Goal: Task Accomplishment & Management: Complete application form

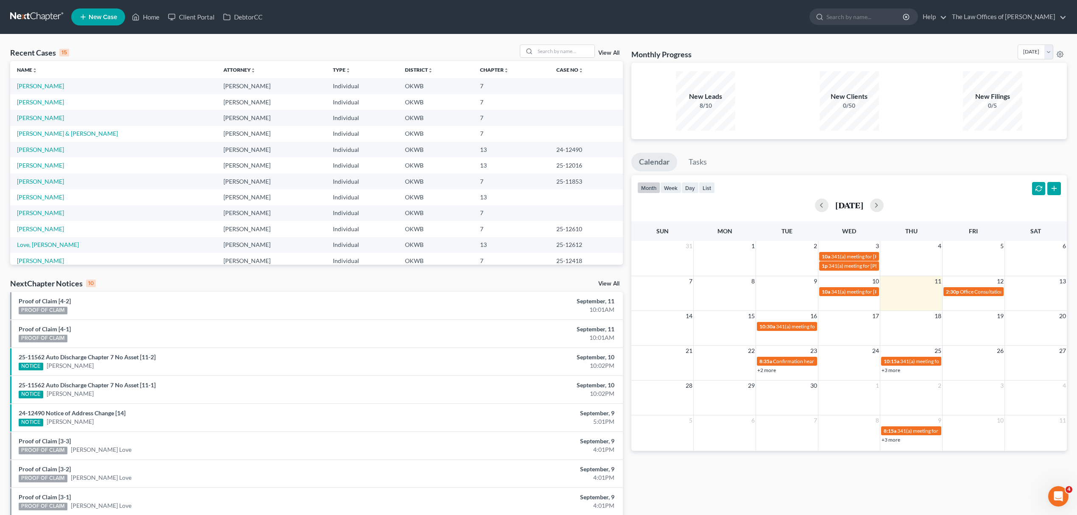
click at [85, 16] on icon at bounding box center [83, 17] width 8 height 10
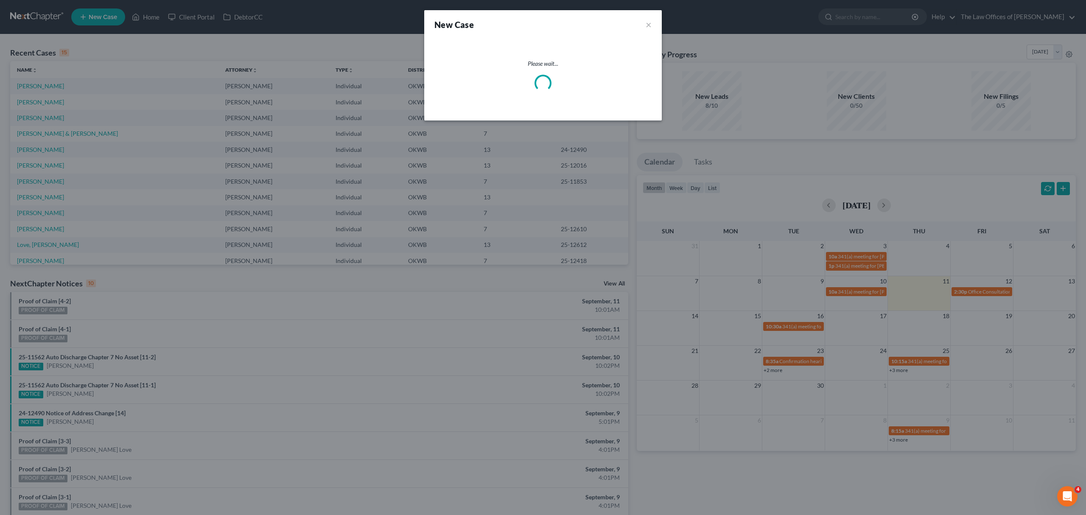
select select "65"
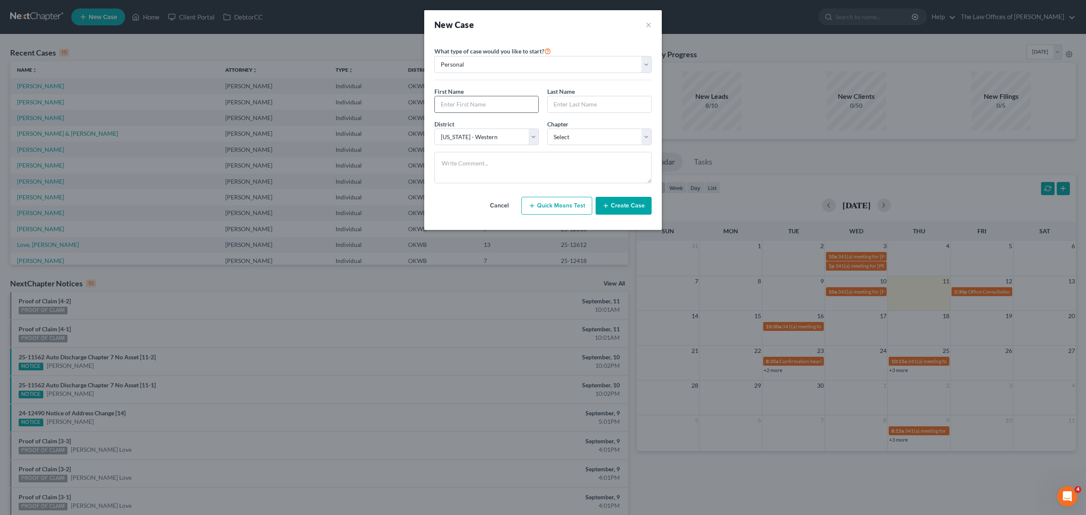
click at [469, 101] on input "text" at bounding box center [486, 104] width 103 height 16
type input "r"
type input "[PERSON_NAME]"
type input "Hood"
click at [623, 130] on select "Select 7 11 12 13" at bounding box center [599, 137] width 104 height 17
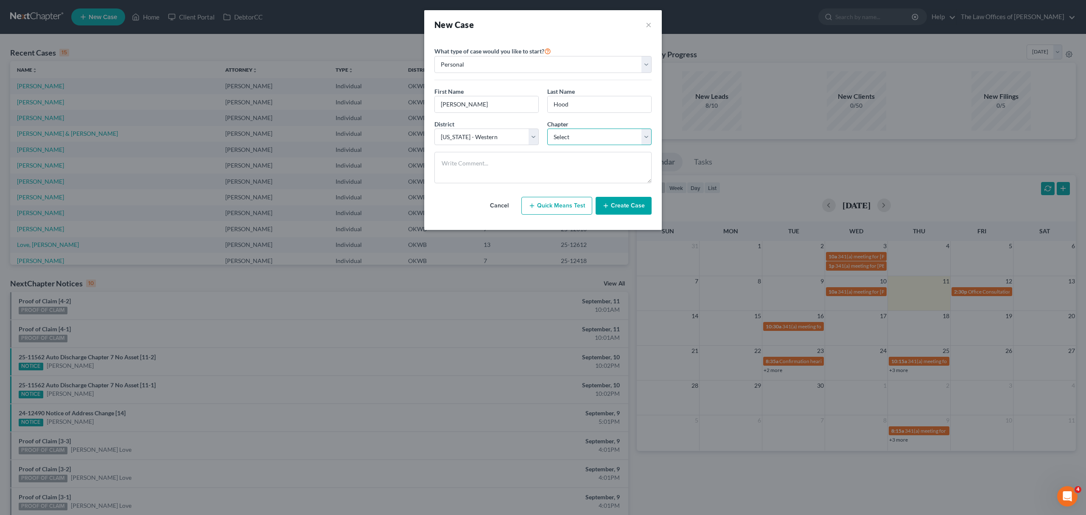
select select "0"
click at [547, 129] on select "Select 7 11 12 13" at bounding box center [599, 137] width 104 height 17
click at [617, 199] on button "Create Case" at bounding box center [623, 206] width 56 height 18
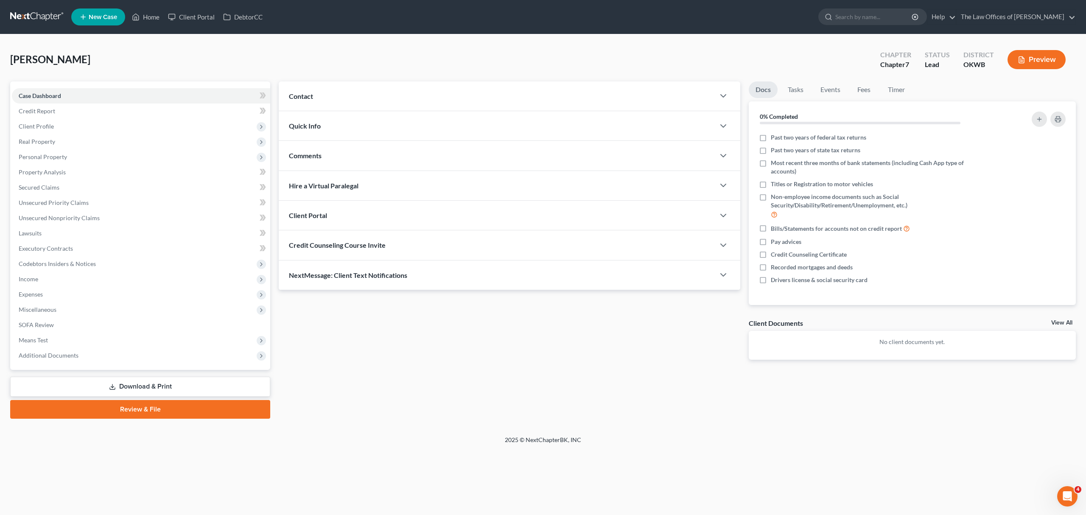
click at [342, 97] on div "Contact" at bounding box center [497, 95] width 436 height 29
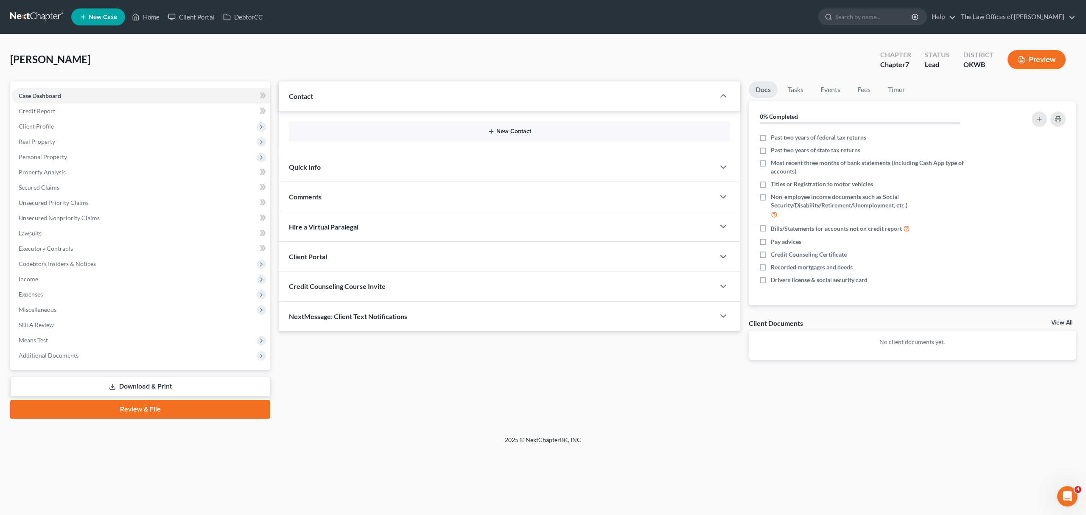
click at [416, 128] on button "New Contact" at bounding box center [510, 131] width 428 height 7
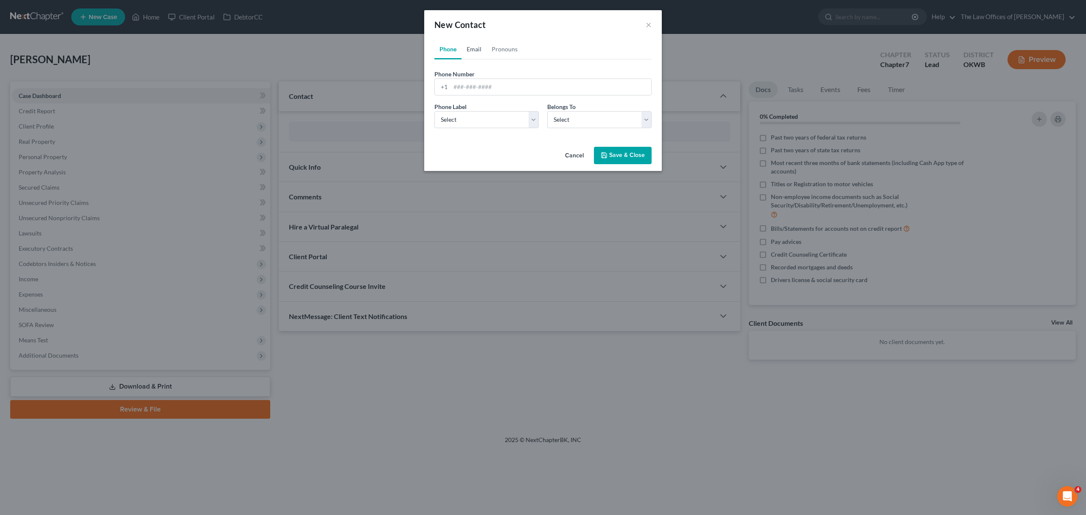
click at [472, 48] on link "Email" at bounding box center [473, 49] width 25 height 20
click at [467, 83] on input "email" at bounding box center [550, 87] width 201 height 16
type input "[EMAIL_ADDRESS][DOMAIN_NAME]"
click at [467, 121] on select "Select Home Work Other" at bounding box center [486, 119] width 104 height 17
select select "2"
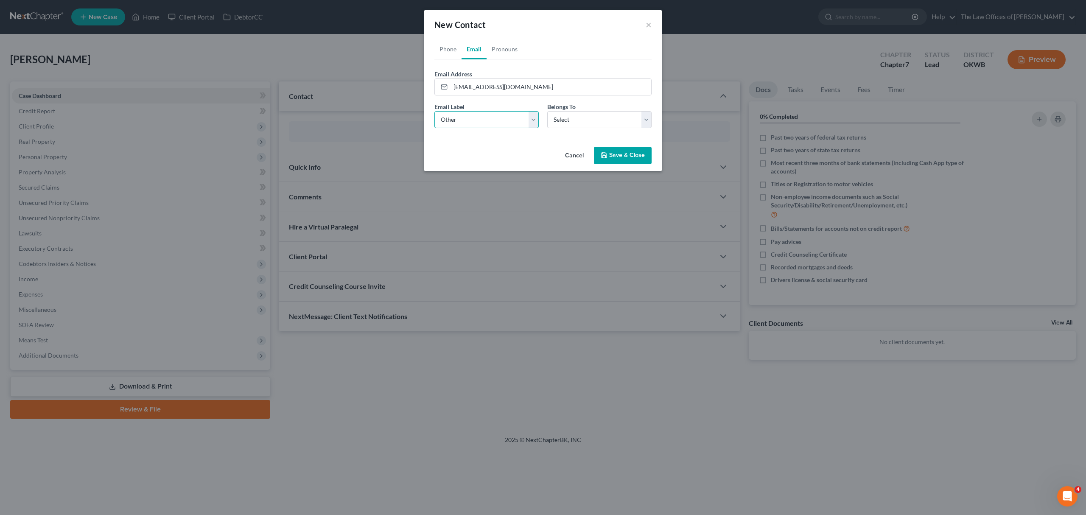
click at [434, 111] on select "Select Home Work Other" at bounding box center [486, 119] width 104 height 17
click at [570, 125] on select "Select Client Other" at bounding box center [599, 119] width 104 height 17
select select "0"
click at [547, 111] on select "Select Client Other" at bounding box center [599, 119] width 104 height 17
click at [444, 45] on link "Phone" at bounding box center [447, 49] width 27 height 20
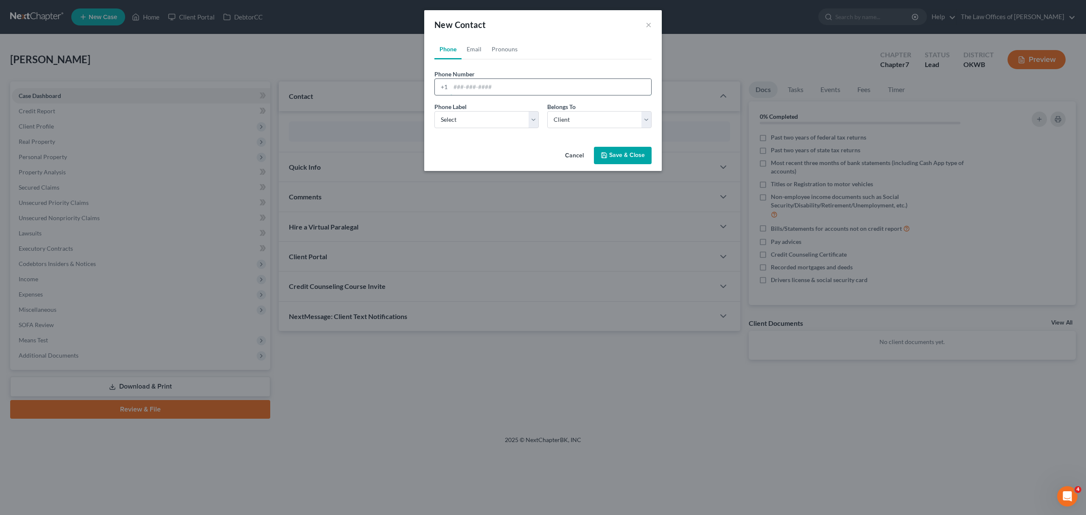
click at [487, 84] on input "tel" at bounding box center [550, 87] width 201 height 16
type input "5412178463"
click at [505, 120] on select "Select Mobile Home Work Other" at bounding box center [486, 119] width 104 height 17
select select "0"
click at [434, 111] on select "Select Mobile Home Work Other" at bounding box center [486, 119] width 104 height 17
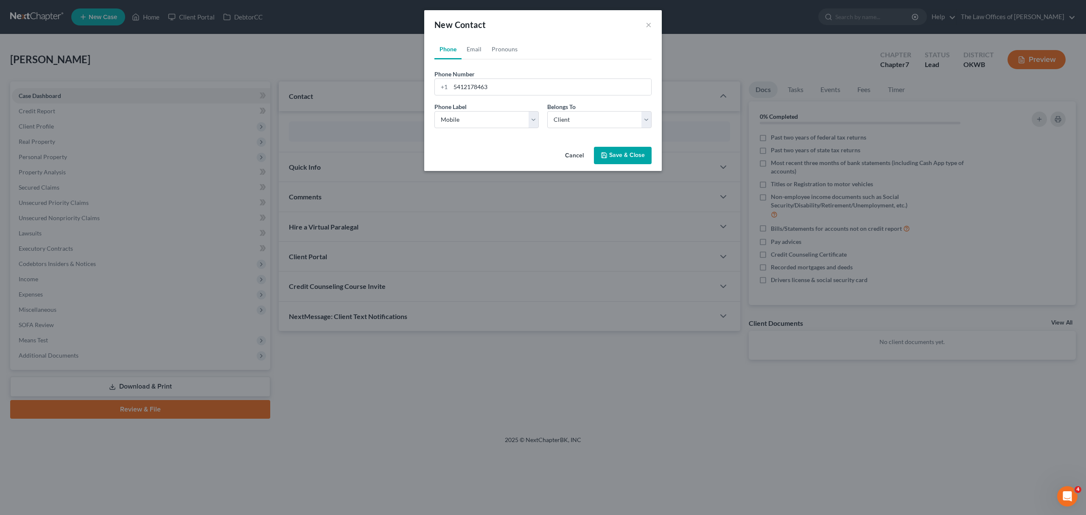
click at [609, 151] on button "Save & Close" at bounding box center [623, 156] width 58 height 18
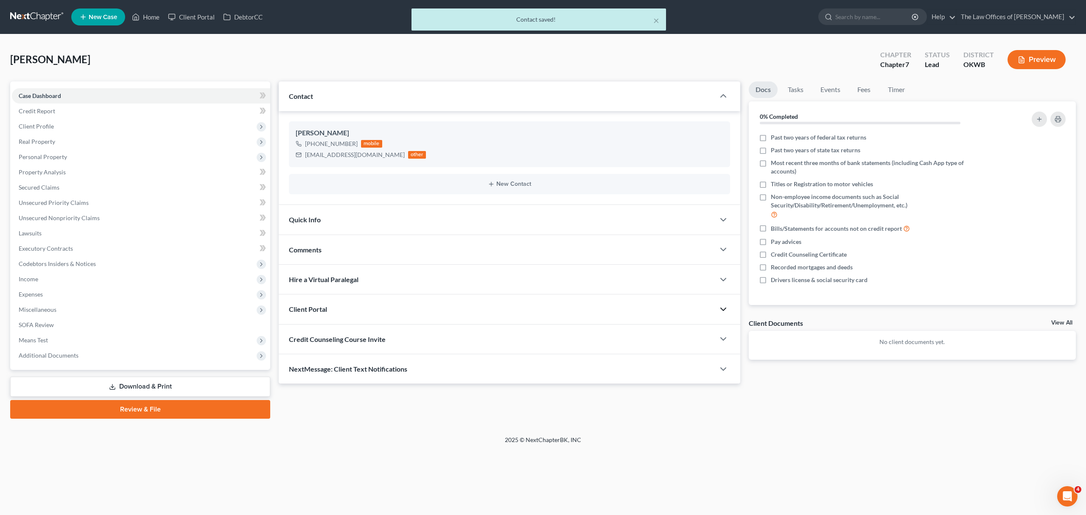
click at [724, 310] on icon "button" at bounding box center [723, 309] width 10 height 10
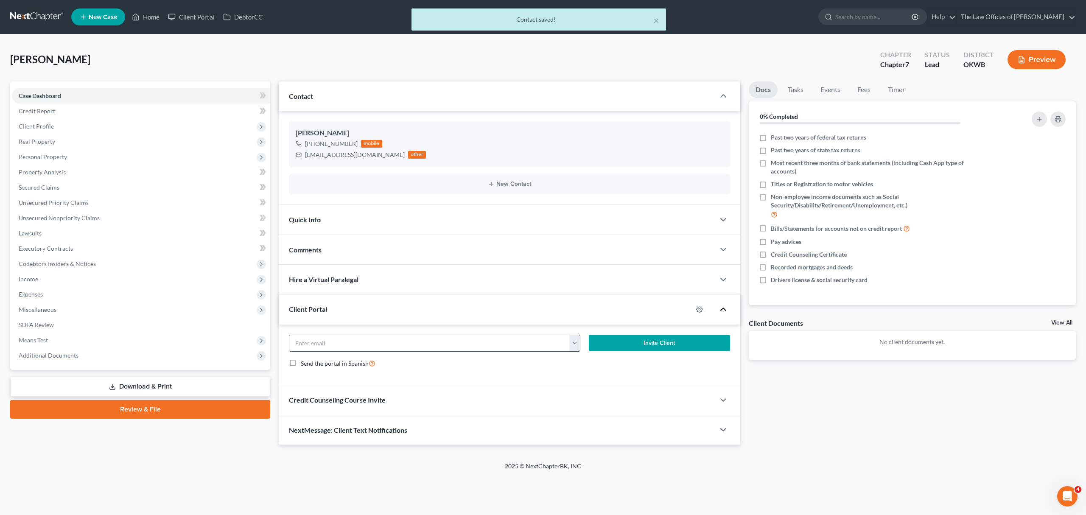
click at [572, 340] on button "button" at bounding box center [574, 343] width 11 height 16
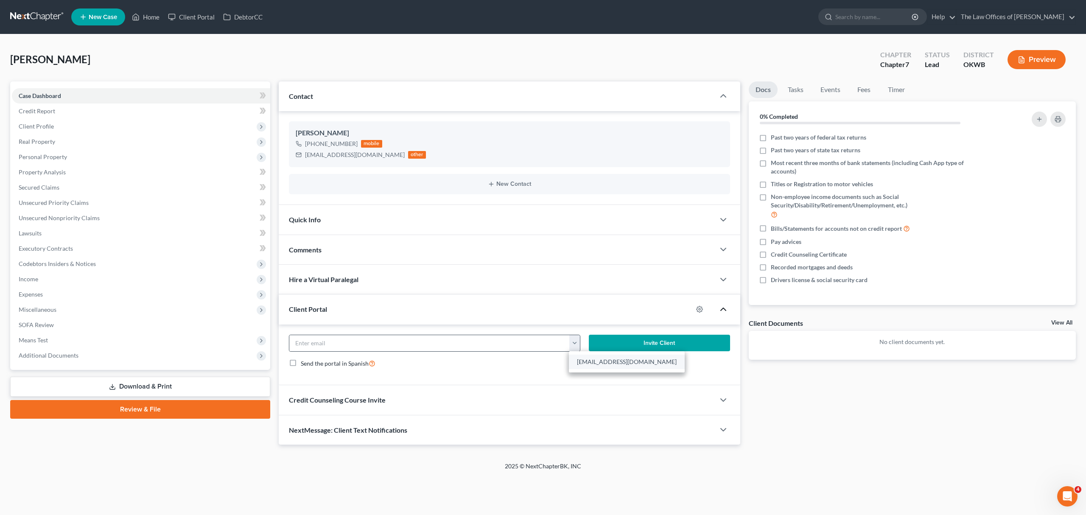
click at [587, 355] on link "[EMAIL_ADDRESS][DOMAIN_NAME]" at bounding box center [627, 362] width 116 height 14
type input "[EMAIL_ADDRESS][DOMAIN_NAME]"
click at [640, 343] on button "Invite Client" at bounding box center [659, 343] width 141 height 17
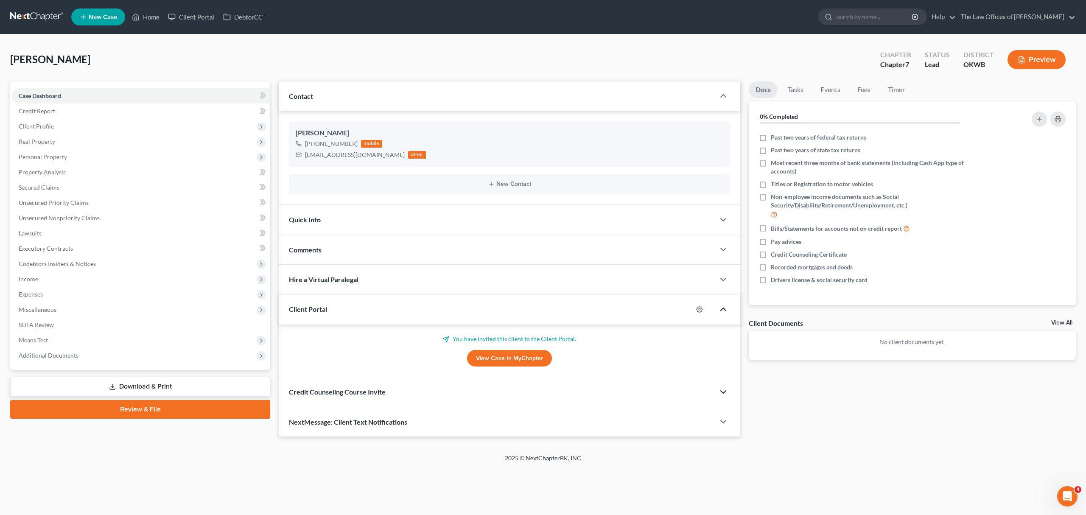
click at [722, 394] on icon "button" at bounding box center [723, 392] width 10 height 10
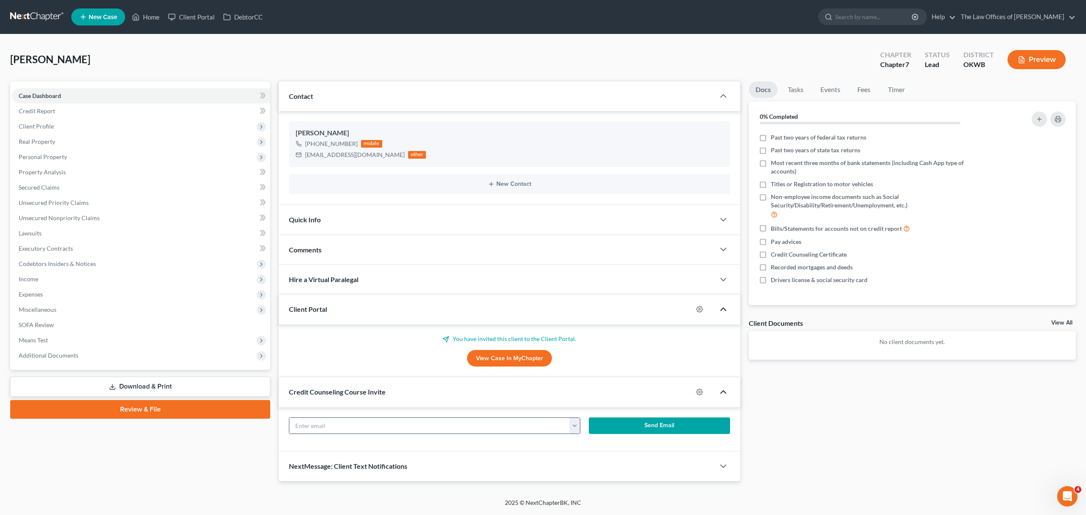
click at [577, 426] on button "button" at bounding box center [574, 426] width 11 height 16
click at [593, 444] on link "[EMAIL_ADDRESS][DOMAIN_NAME]" at bounding box center [627, 444] width 116 height 14
type input "[EMAIL_ADDRESS][DOMAIN_NAME]"
click at [635, 427] on button "Send Email" at bounding box center [659, 425] width 141 height 17
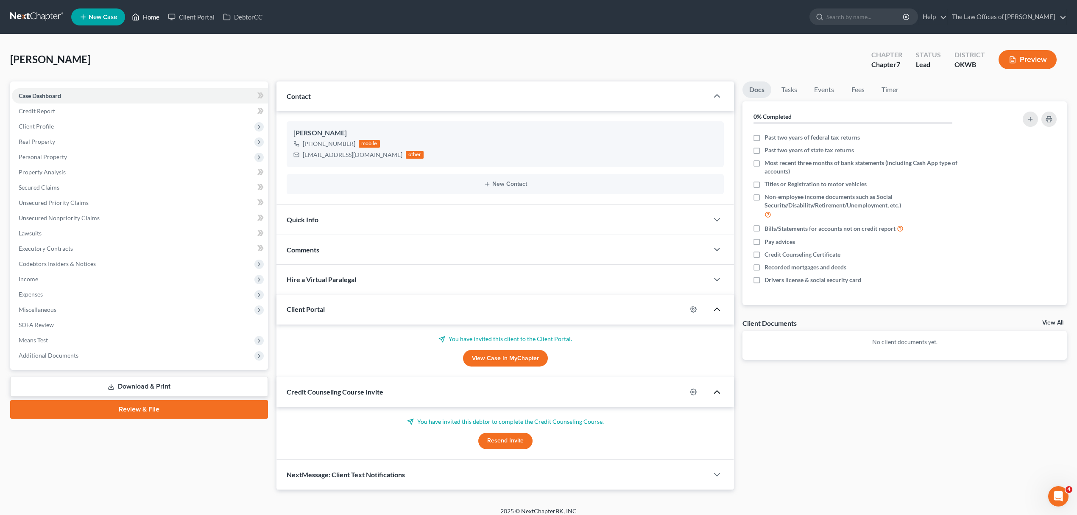
click at [148, 14] on link "Home" at bounding box center [146, 16] width 36 height 15
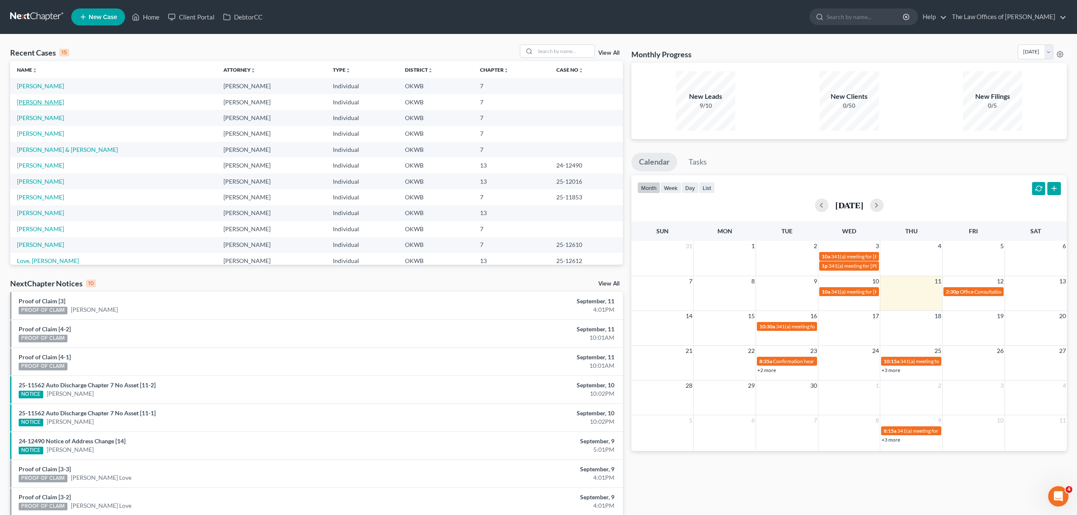
click at [46, 100] on link "[PERSON_NAME]" at bounding box center [40, 101] width 47 height 7
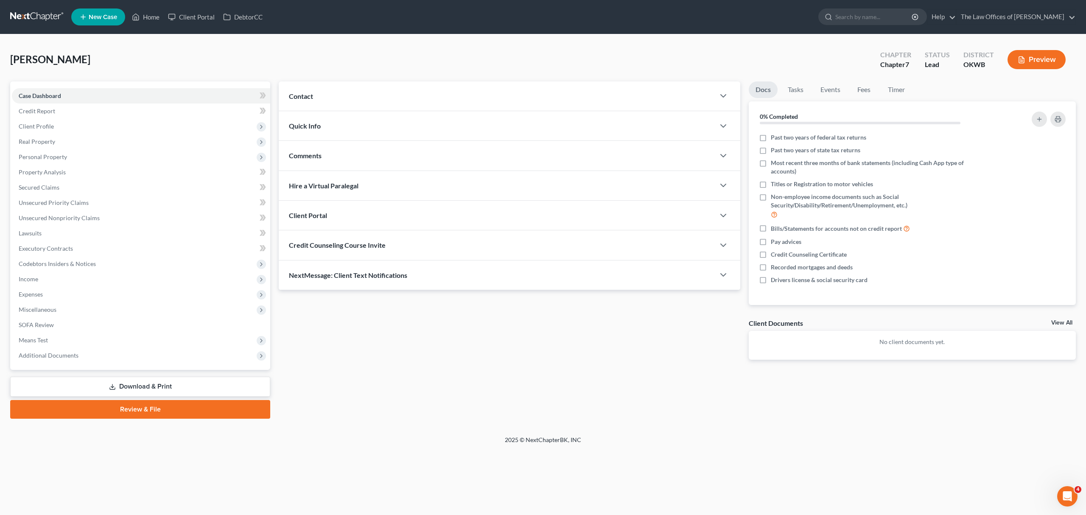
click at [377, 102] on div "Contact" at bounding box center [497, 95] width 436 height 29
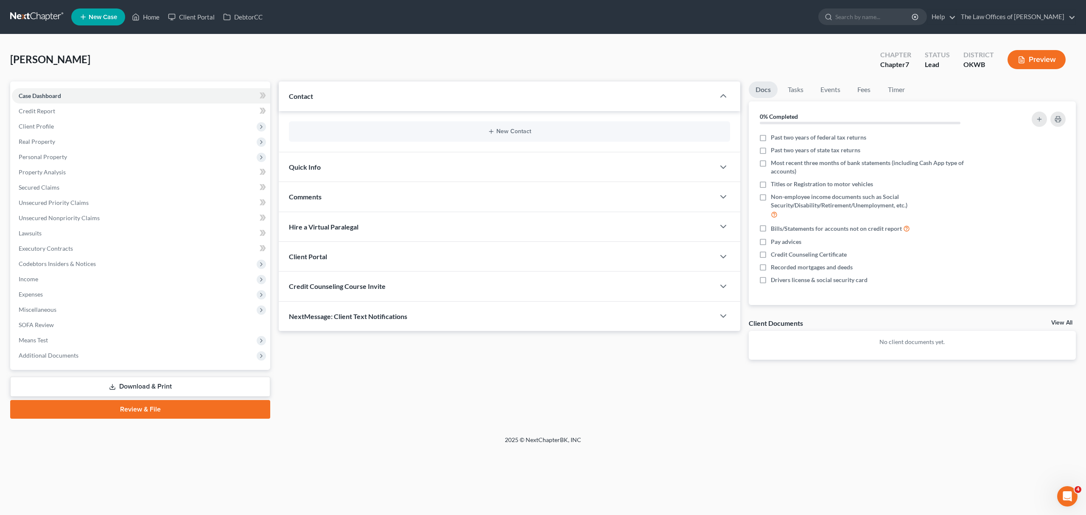
click at [448, 137] on div "New Contact" at bounding box center [509, 131] width 441 height 20
click at [515, 129] on button "New Contact" at bounding box center [510, 131] width 428 height 7
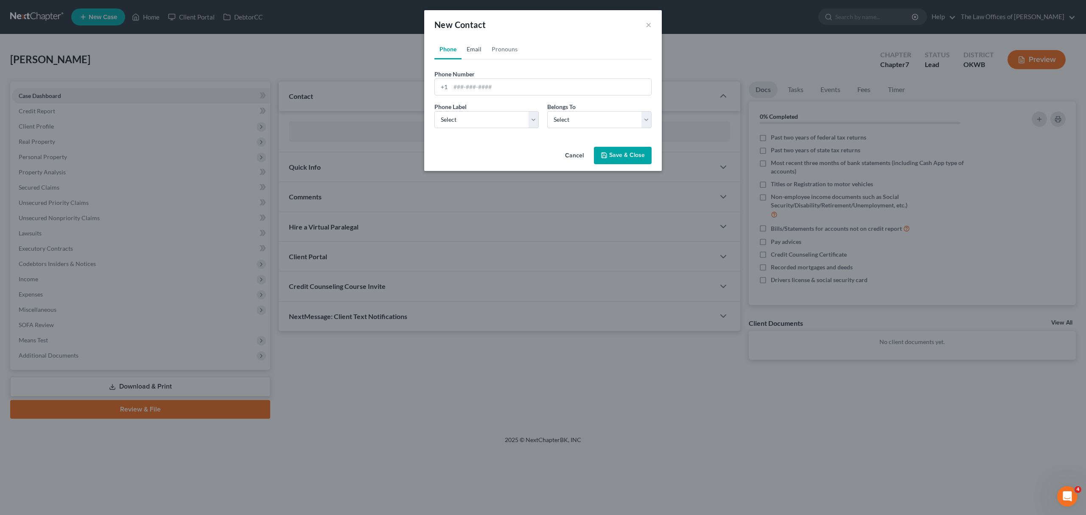
click at [472, 47] on link "Email" at bounding box center [473, 49] width 25 height 20
click at [483, 79] on input "email" at bounding box center [550, 87] width 201 height 16
type input "[EMAIL_ADDRESS][DOMAIN_NAME]"
click at [472, 126] on select "Select Home Work Other" at bounding box center [486, 119] width 104 height 17
select select "2"
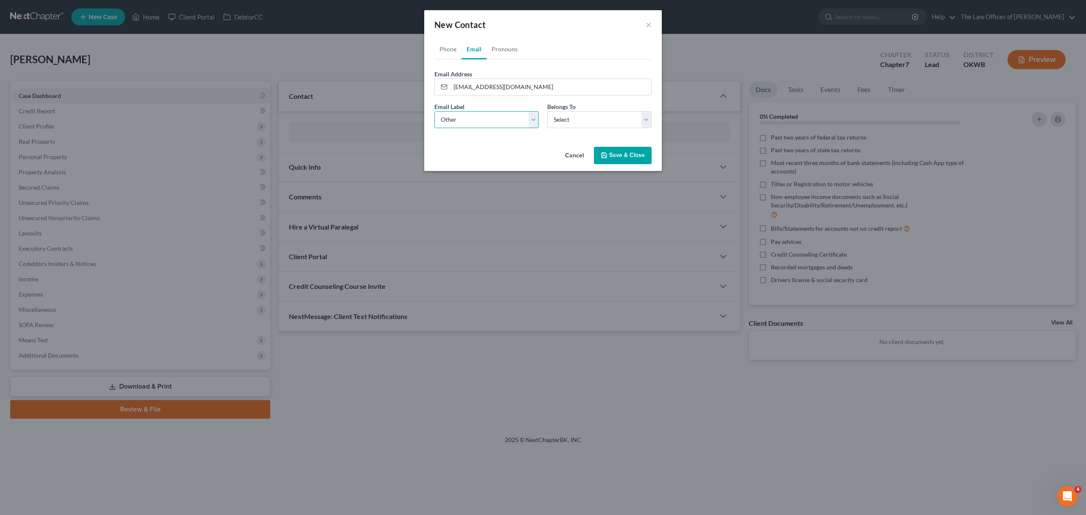
click at [434, 111] on select "Select Home Work Other" at bounding box center [486, 119] width 104 height 17
click at [549, 117] on select "Select Client Other" at bounding box center [599, 119] width 104 height 17
select select "0"
click at [547, 111] on select "Select Client Other" at bounding box center [599, 119] width 104 height 17
select select "0"
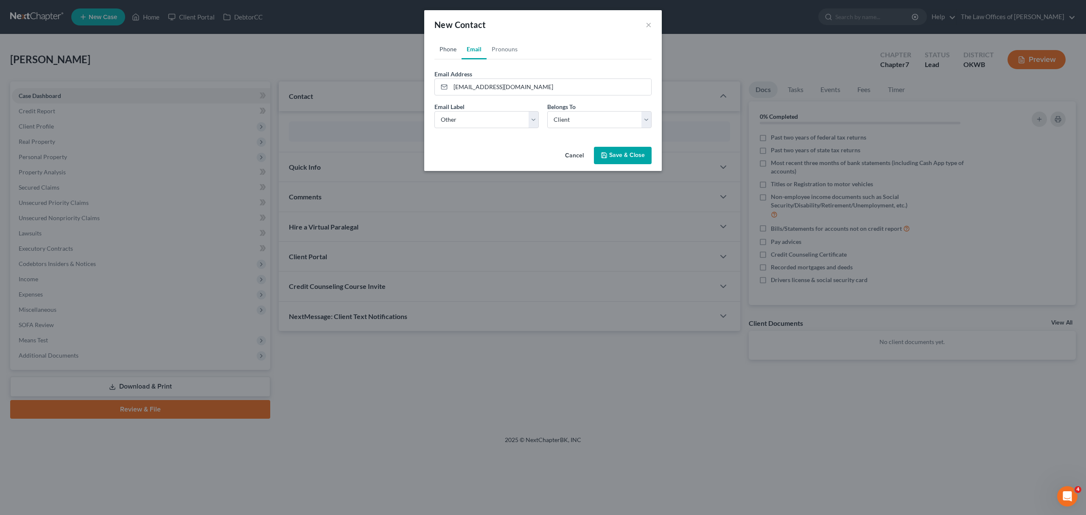
click at [455, 49] on link "Phone" at bounding box center [447, 49] width 27 height 20
click at [472, 85] on input "tel" at bounding box center [550, 87] width 201 height 16
type input "4052908513"
click at [490, 123] on select "Select Mobile Home Work Other" at bounding box center [486, 119] width 104 height 17
click at [434, 111] on select "Select Mobile Home Work Other" at bounding box center [486, 119] width 104 height 17
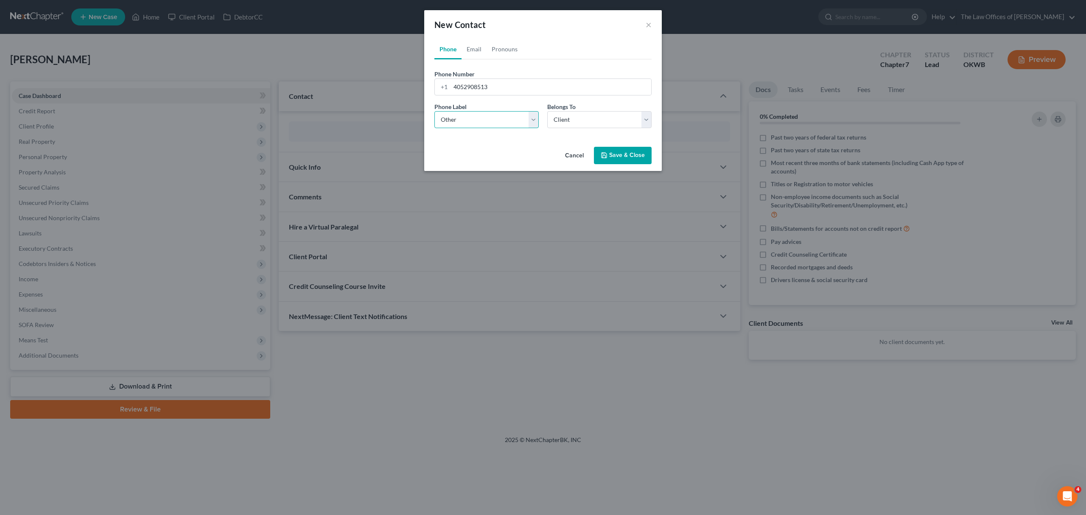
click at [482, 127] on select "Select Mobile Home Work Other" at bounding box center [486, 119] width 104 height 17
select select "0"
click at [434, 111] on select "Select Mobile Home Work Other" at bounding box center [486, 119] width 104 height 17
click at [563, 112] on select "Select Client Other" at bounding box center [599, 119] width 104 height 17
click at [547, 111] on select "Select Client Other" at bounding box center [599, 119] width 104 height 17
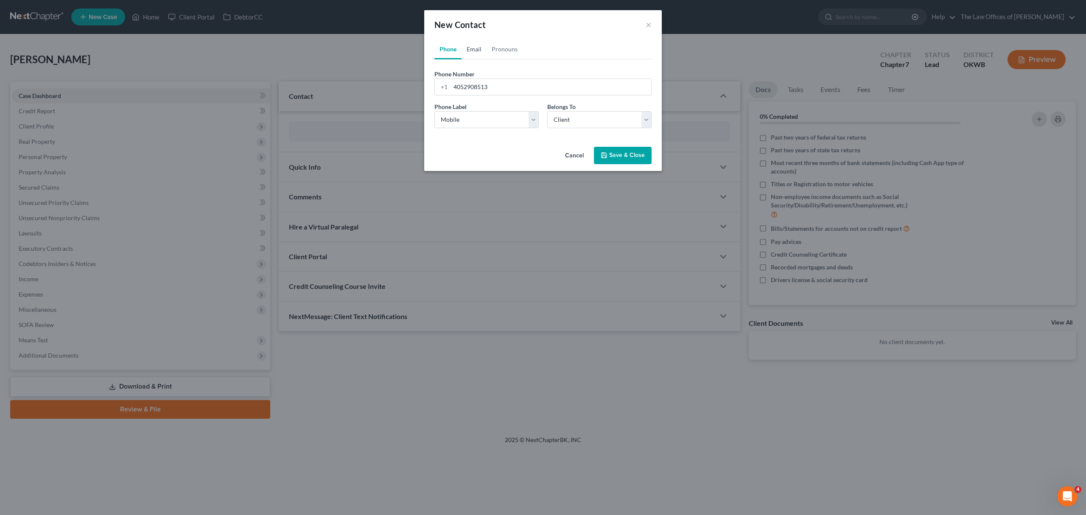
click at [474, 50] on link "Email" at bounding box center [473, 49] width 25 height 20
drag, startPoint x: 621, startPoint y: 148, endPoint x: 614, endPoint y: 148, distance: 6.8
click at [620, 148] on button "Save & Close" at bounding box center [623, 156] width 58 height 18
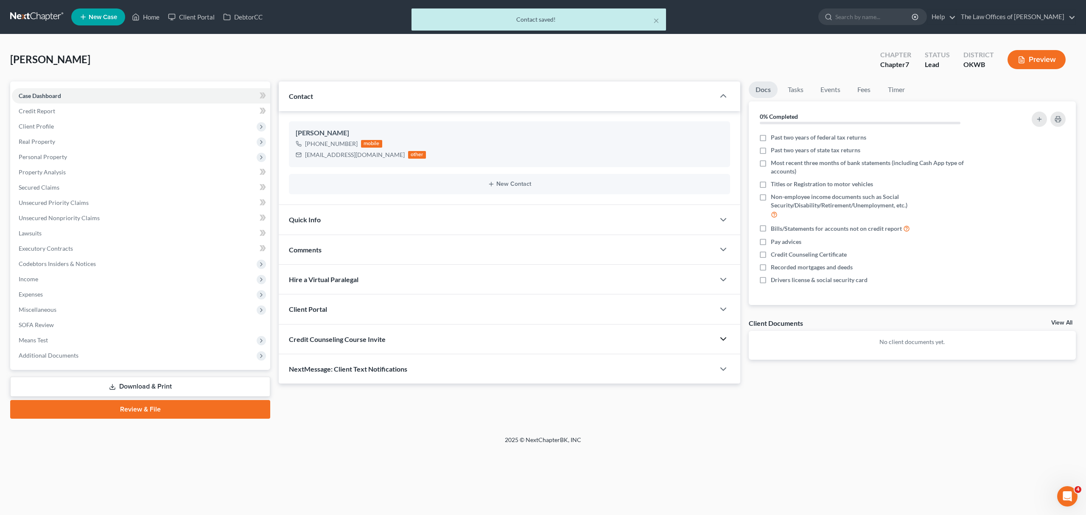
click at [723, 336] on icon "button" at bounding box center [723, 339] width 10 height 10
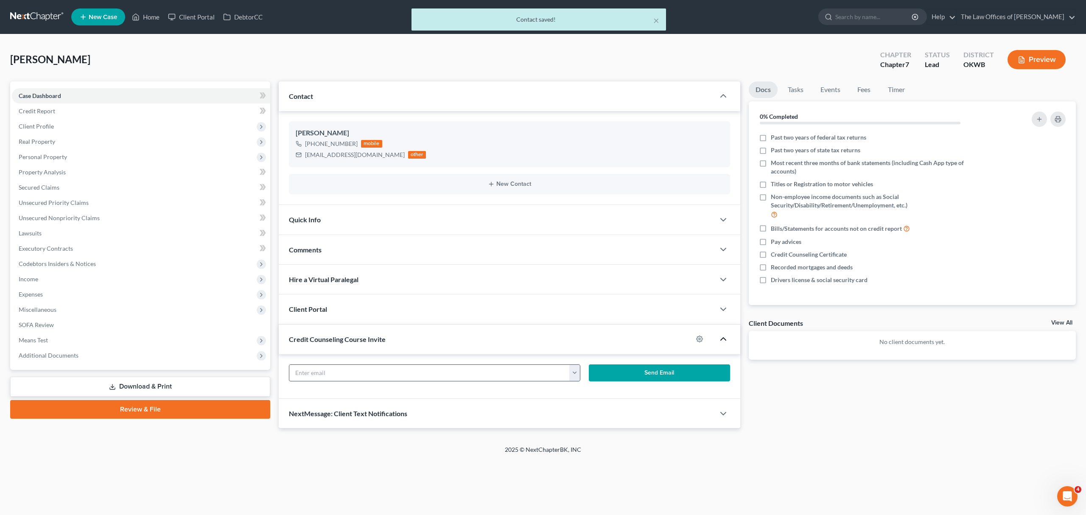
click at [577, 375] on button "button" at bounding box center [574, 373] width 11 height 16
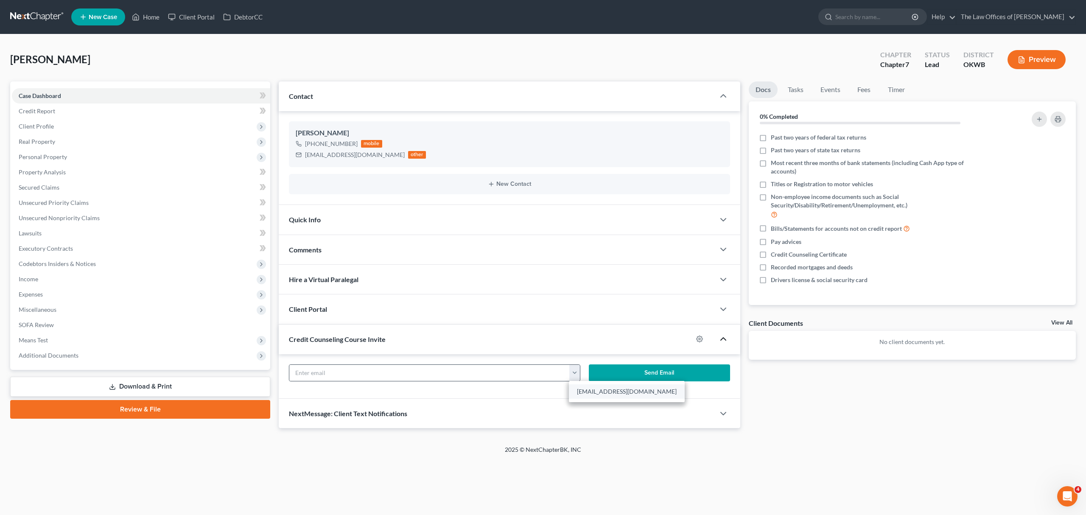
click at [587, 389] on link "[EMAIL_ADDRESS][DOMAIN_NAME]" at bounding box center [627, 391] width 116 height 14
type input "[EMAIL_ADDRESS][DOMAIN_NAME]"
click at [643, 374] on button "Send Email" at bounding box center [659, 372] width 141 height 17
